Goal: Check status: Check status

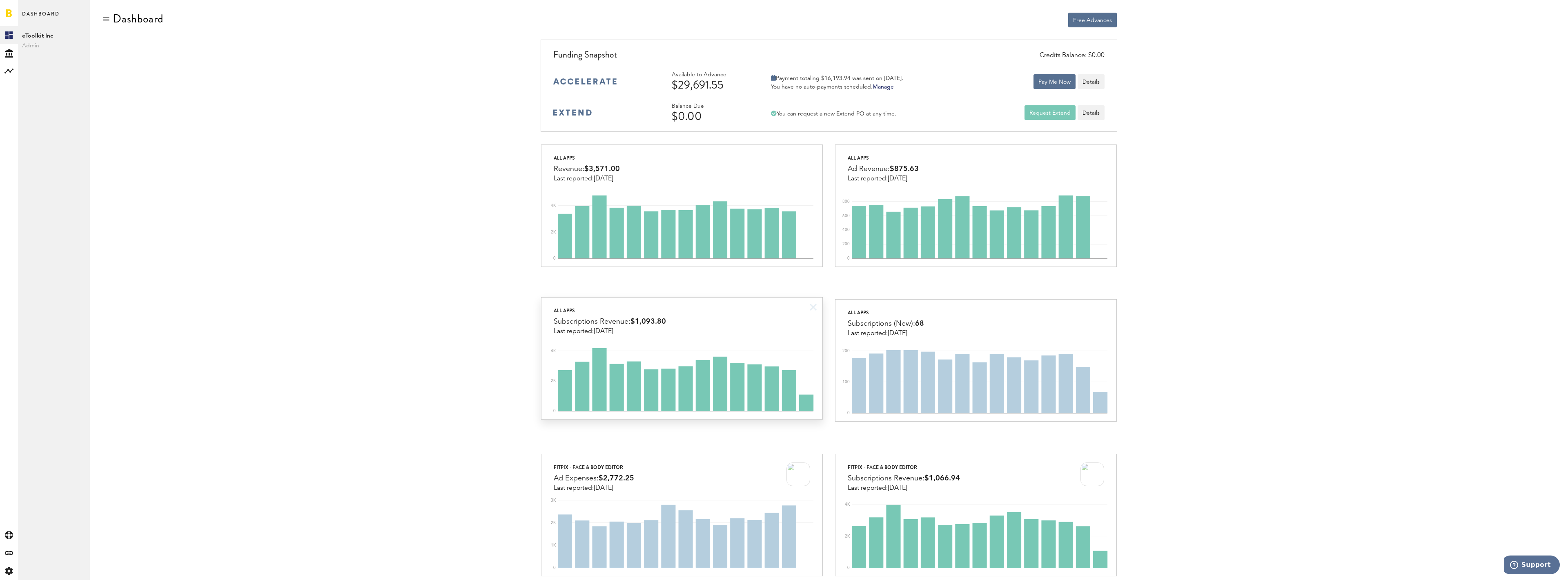
click at [735, 309] on div "All apps Subscriptions Revenue: $1,093.80 Last reported: [DATE]" at bounding box center [682, 316] width 281 height 38
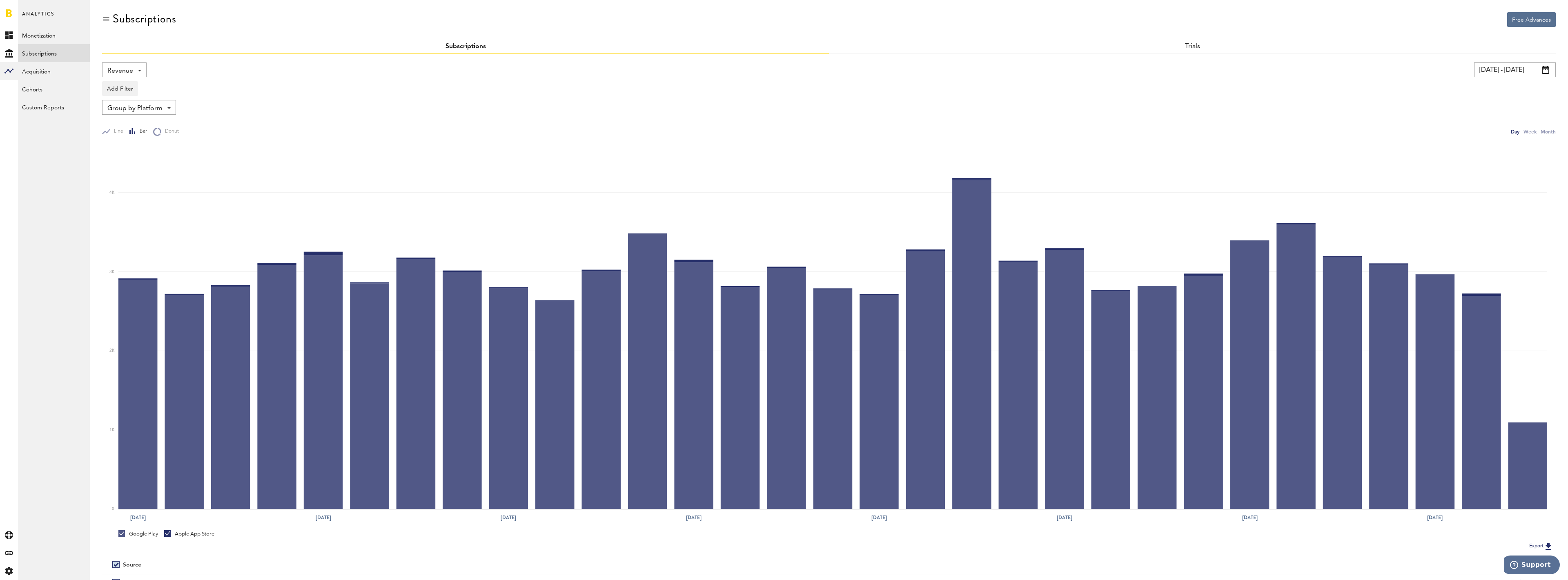
click at [1508, 68] on input "[DATE] - [DATE]" at bounding box center [1515, 70] width 82 height 15
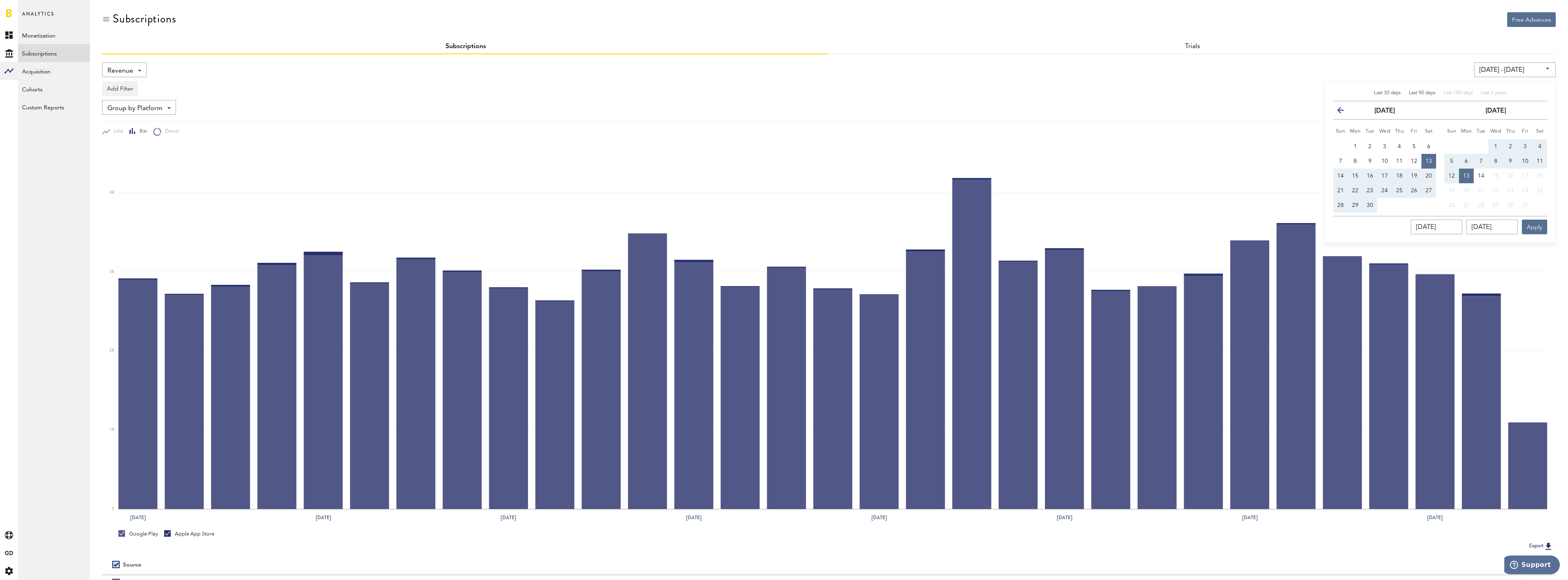
click at [1429, 93] on span "Last 90 days" at bounding box center [1422, 93] width 27 height 5
type input "[DATE] - [DATE]"
type input "[DATE]"
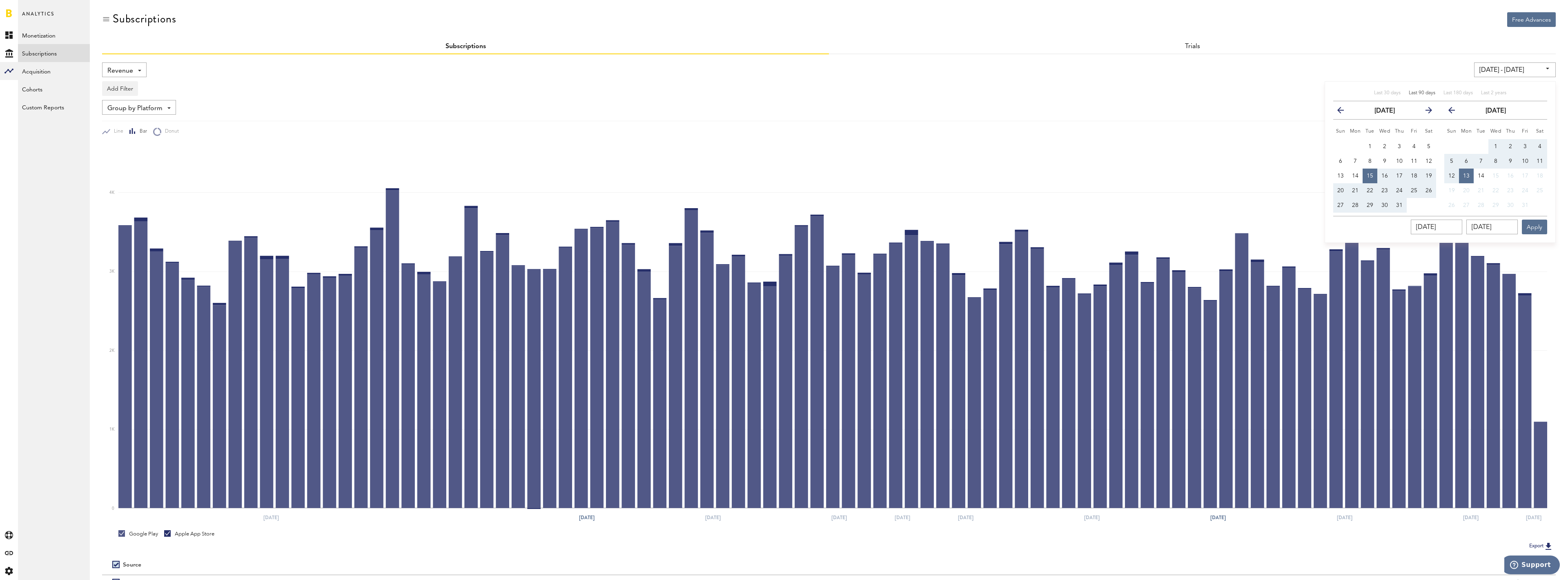
click at [1275, 64] on div "[DATE] - [DATE] Last 30 days Last 90 days Last 180 days Last 2 years previous […" at bounding box center [1183, 70] width 746 height 15
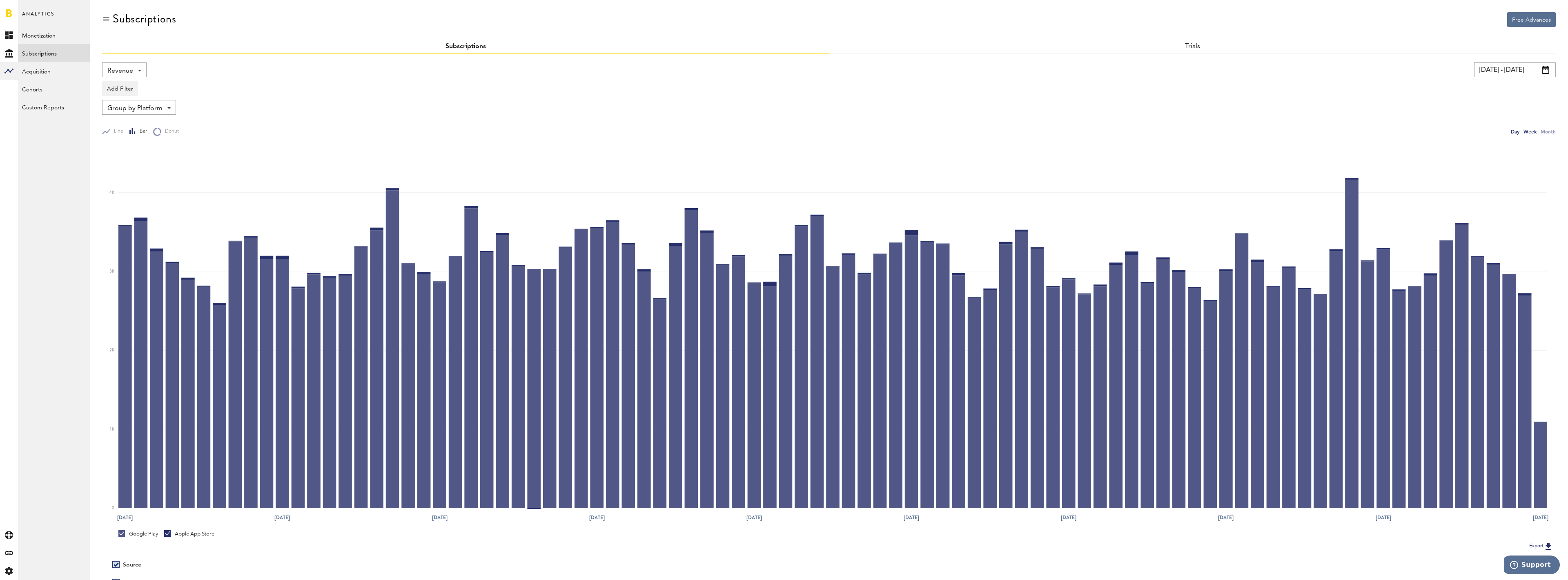
click at [1528, 130] on div "Week" at bounding box center [1530, 131] width 13 height 9
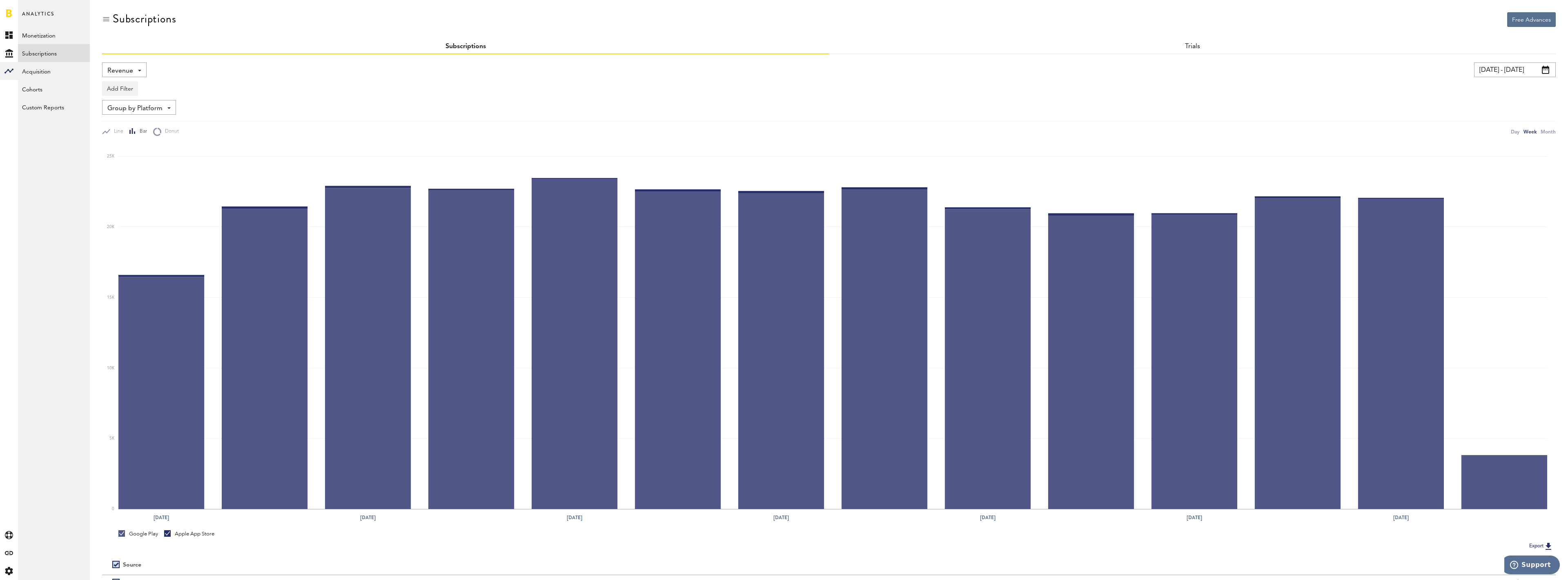
click at [9, 14] on link at bounding box center [9, 13] width 5 height 8
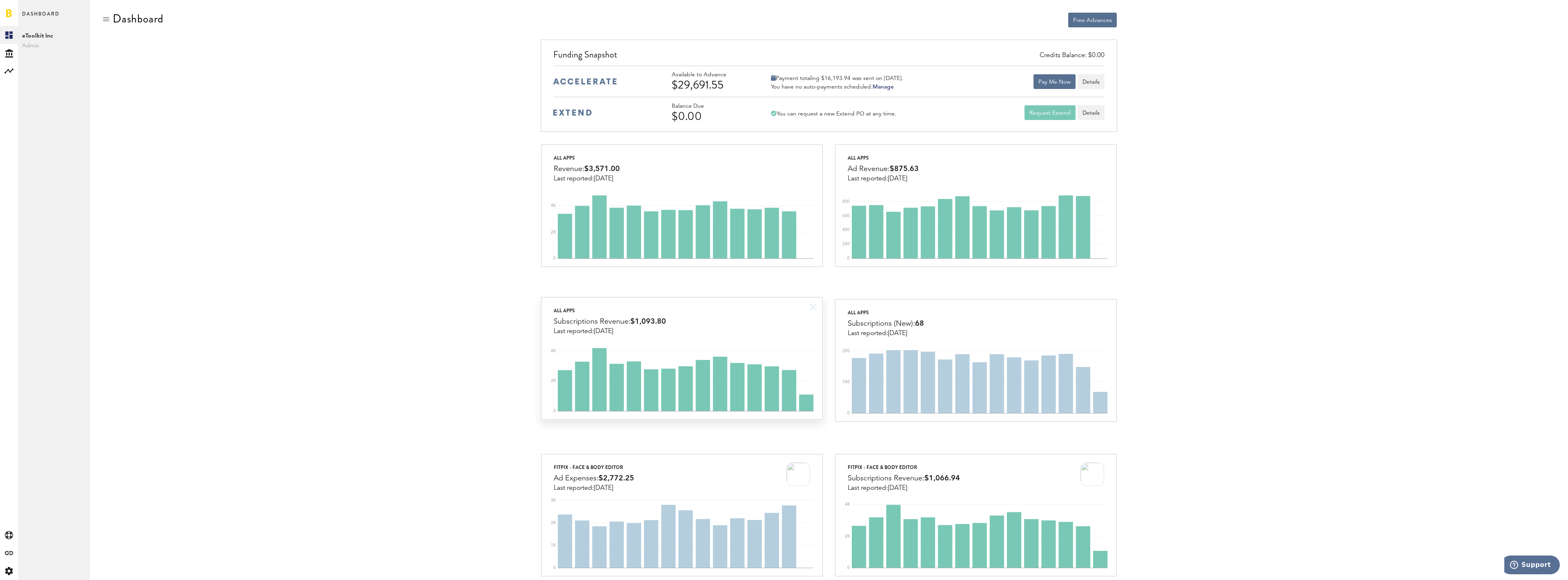
click at [732, 312] on div "All apps Subscriptions Revenue: $1,093.80 Last reported: [DATE]" at bounding box center [682, 316] width 281 height 38
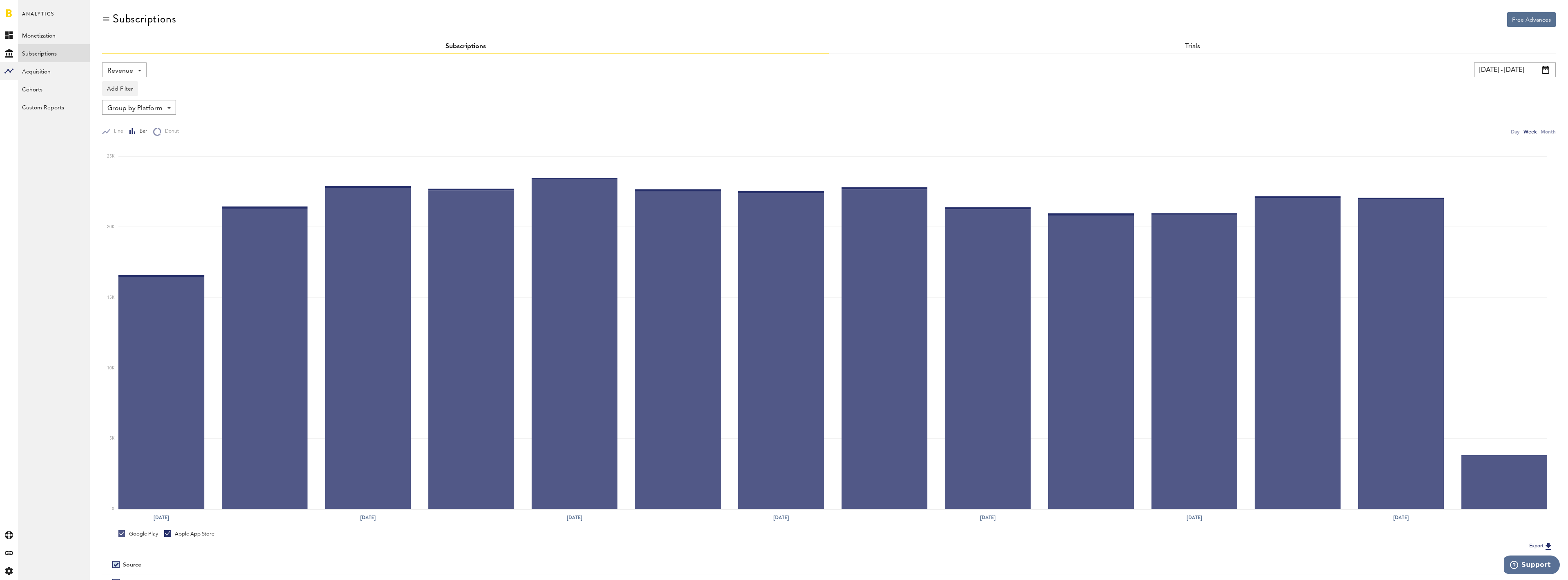
click at [1509, 69] on input "[DATE] - [DATE]" at bounding box center [1515, 70] width 82 height 15
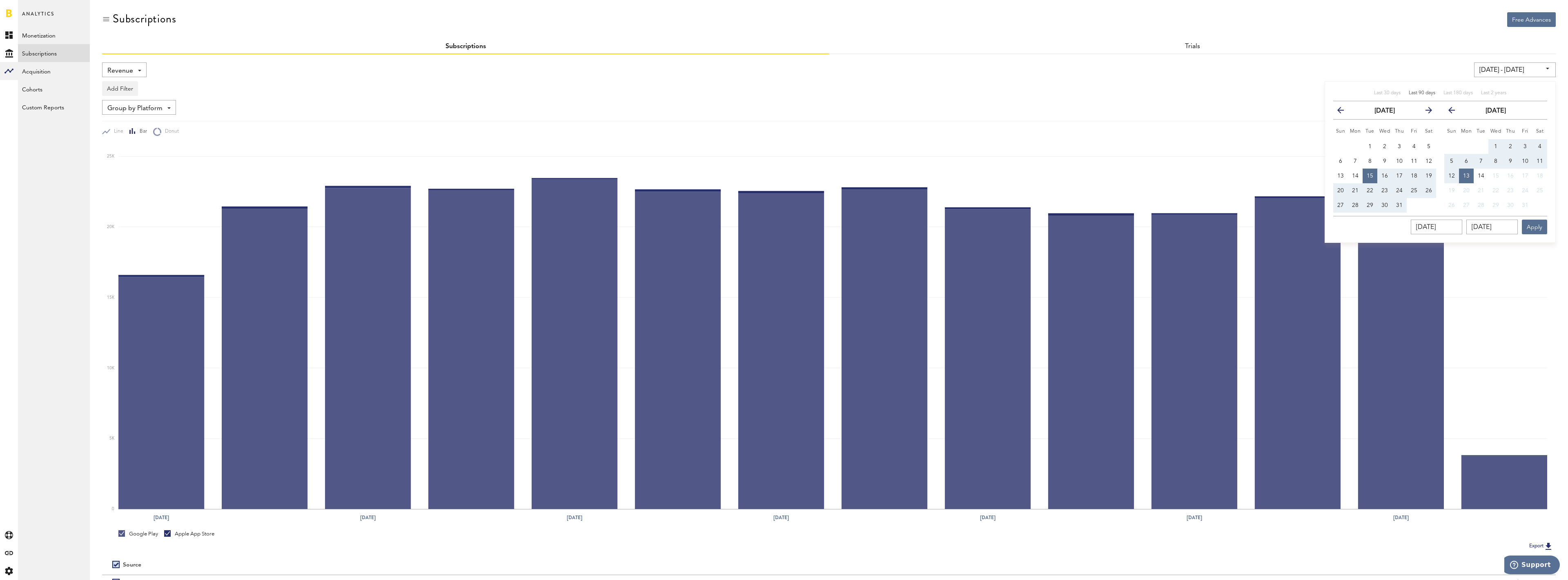
click at [1417, 94] on span "Last 90 days" at bounding box center [1422, 93] width 27 height 5
click at [1500, 308] on rect at bounding box center [833, 327] width 1429 height 365
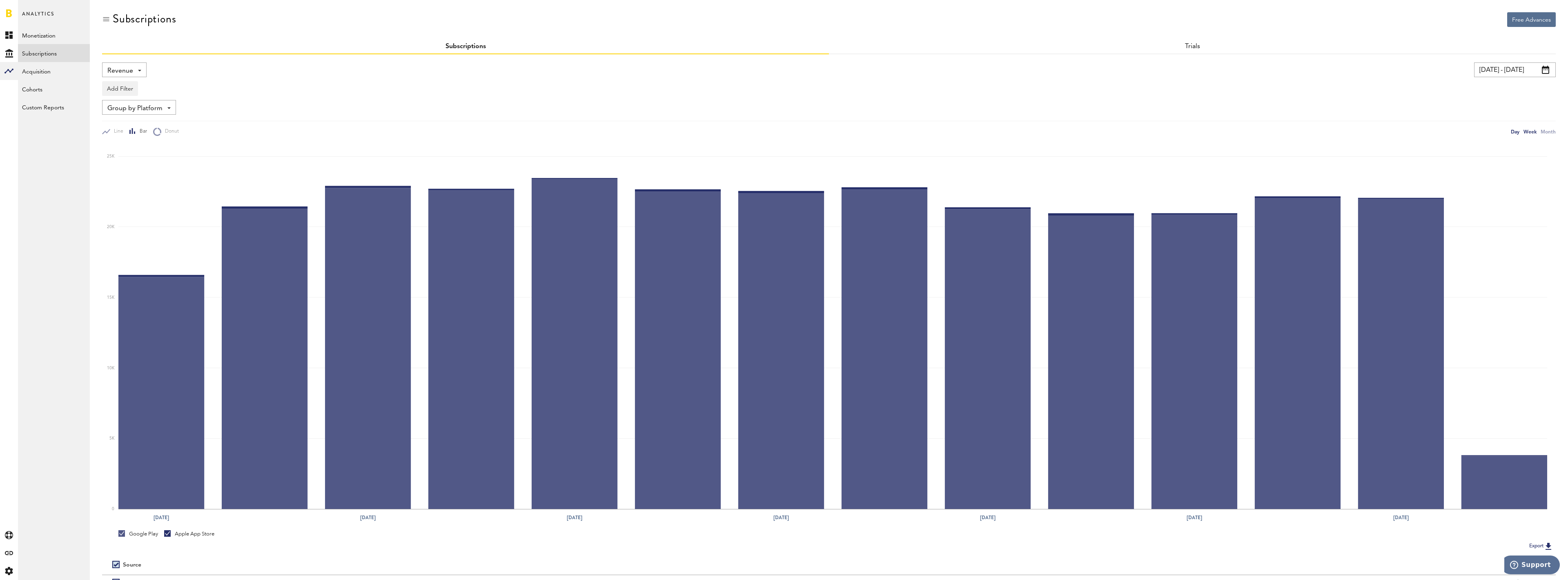
click at [1513, 130] on div "Day" at bounding box center [1515, 131] width 9 height 9
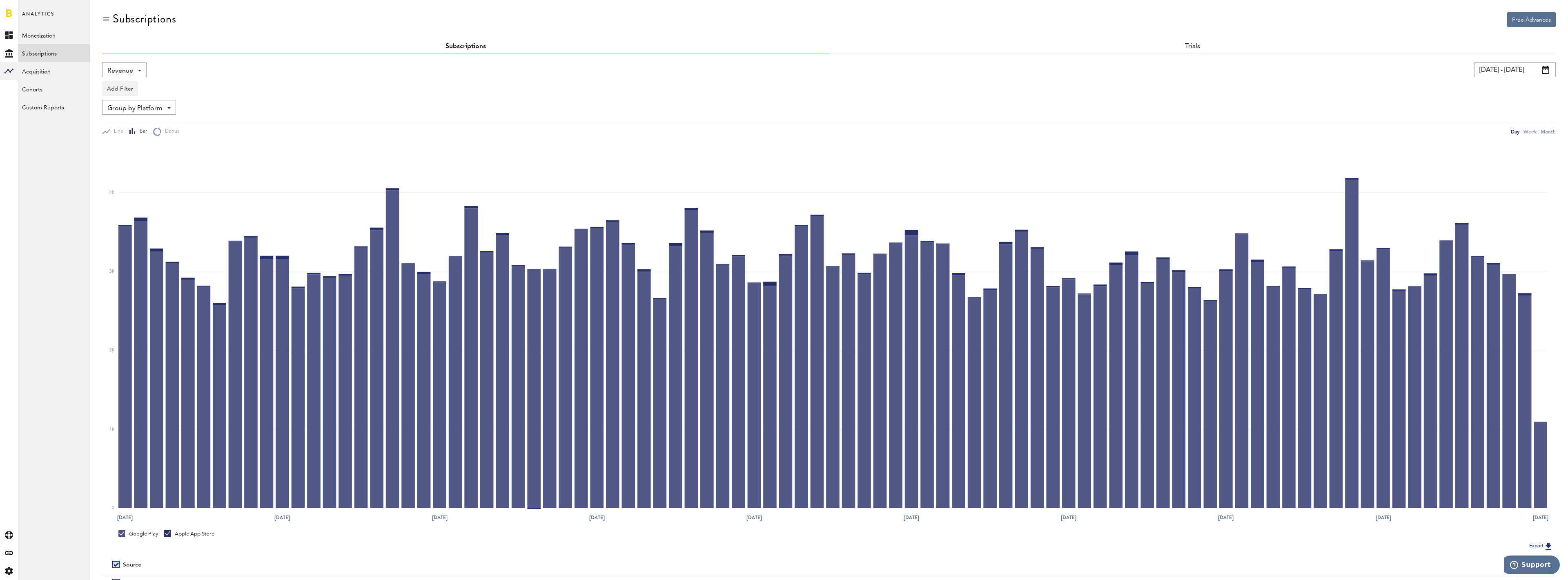
click at [8, 16] on link at bounding box center [9, 13] width 5 height 8
